Goal: Find specific page/section: Find specific page/section

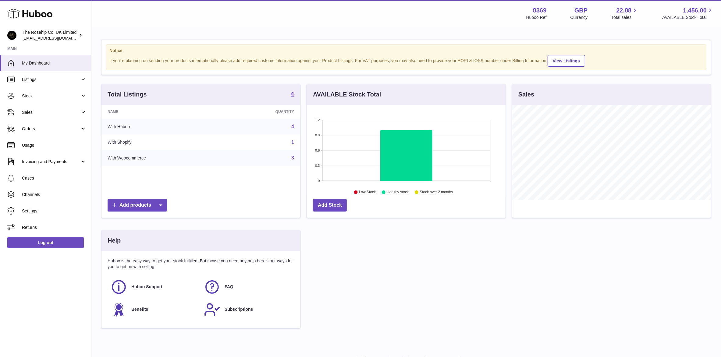
scroll to position [95, 199]
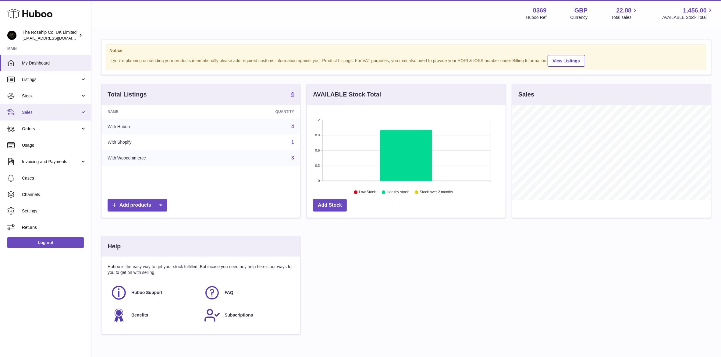
click at [31, 112] on span "Sales" at bounding box center [51, 113] width 58 height 6
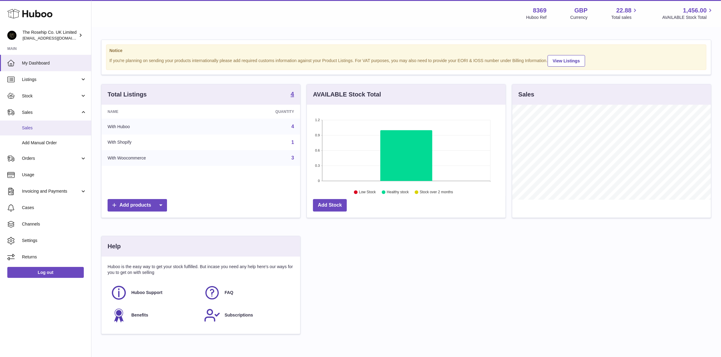
click at [38, 126] on span "Sales" at bounding box center [54, 128] width 65 height 6
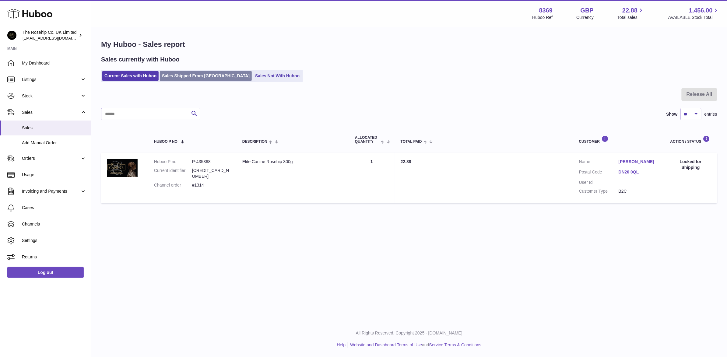
click at [202, 77] on link "Sales Shipped From Huboo" at bounding box center [206, 76] width 92 height 10
